Goal: Connect with others: Invite team

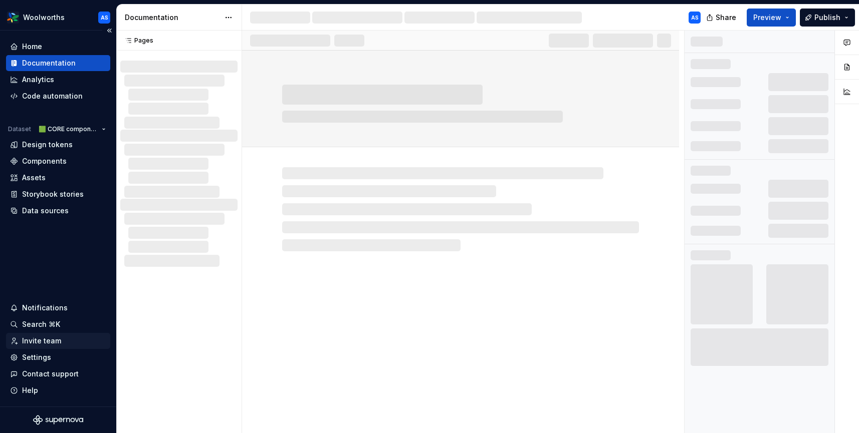
click at [57, 340] on div "Invite team" at bounding box center [41, 341] width 39 height 10
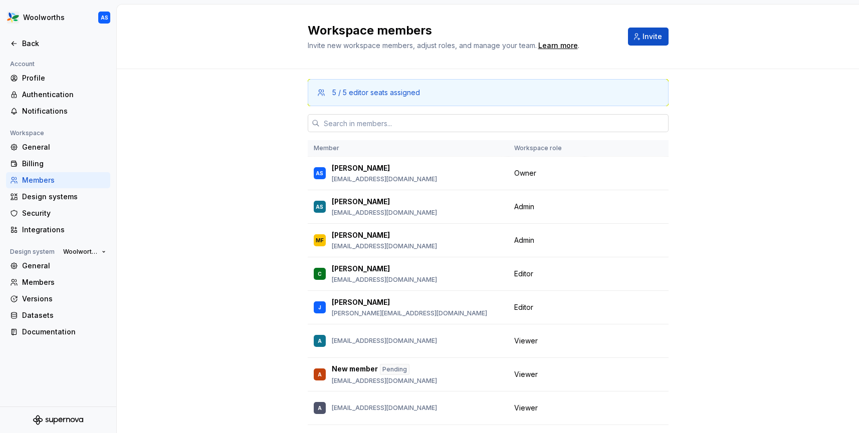
click at [427, 123] on input "text" at bounding box center [494, 123] width 349 height 18
click at [660, 36] on span "Invite" at bounding box center [652, 37] width 20 height 10
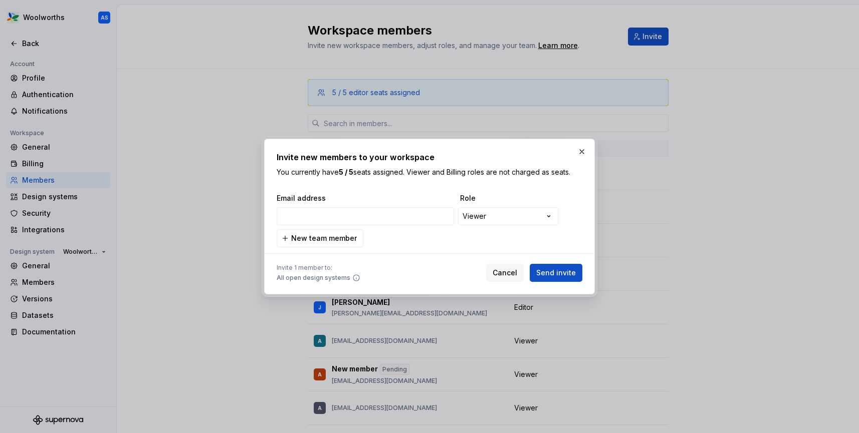
type input "[EMAIL_ADDRESS][DOMAIN_NAME]"
click at [571, 270] on span "Send invite" at bounding box center [556, 273] width 40 height 10
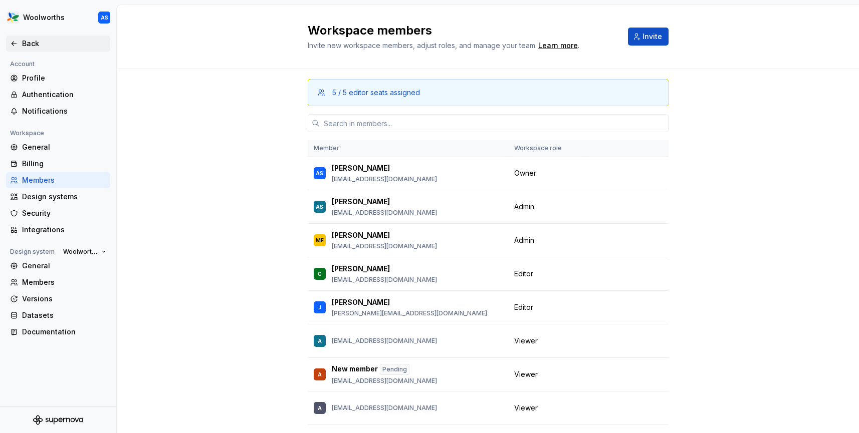
click at [40, 47] on div "Back" at bounding box center [64, 44] width 84 height 10
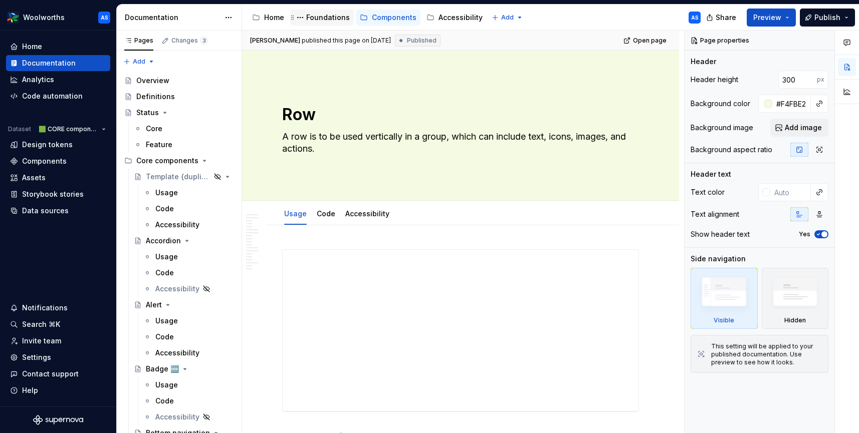
type textarea "*"
